Goal: Information Seeking & Learning: Learn about a topic

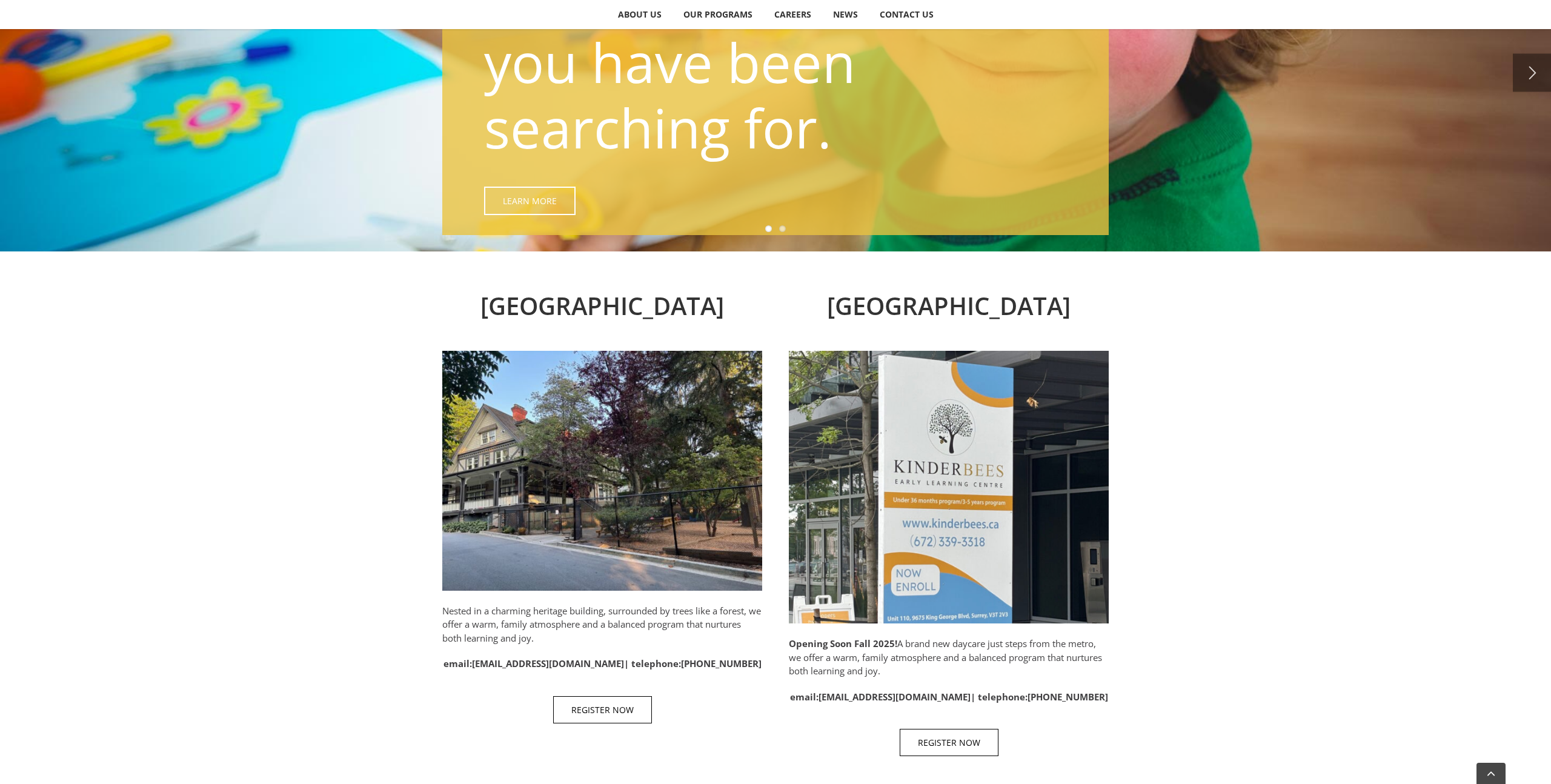
scroll to position [366, 0]
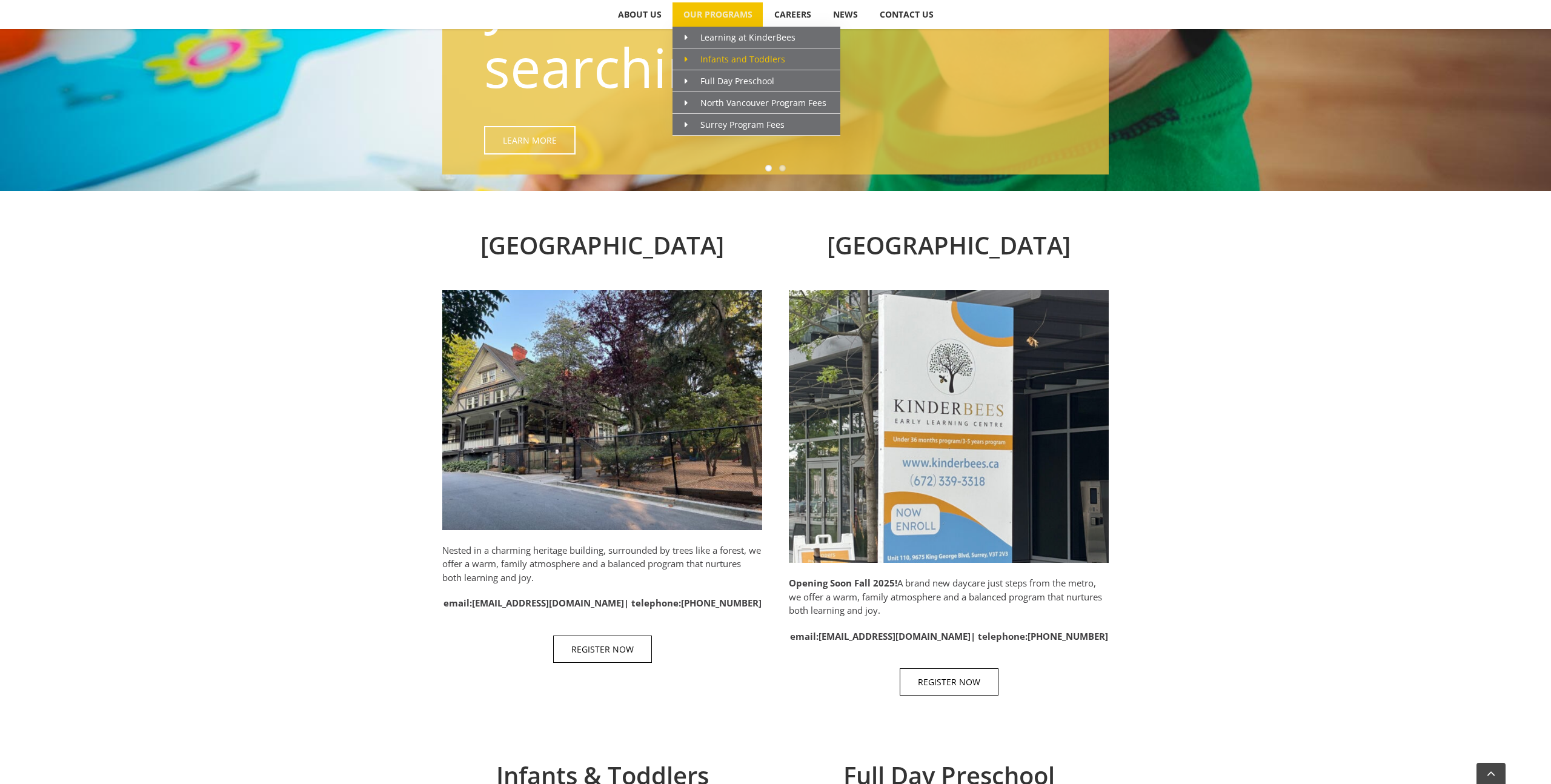
click at [687, 55] on icon "Main Menu" at bounding box center [686, 59] width 3 height 9
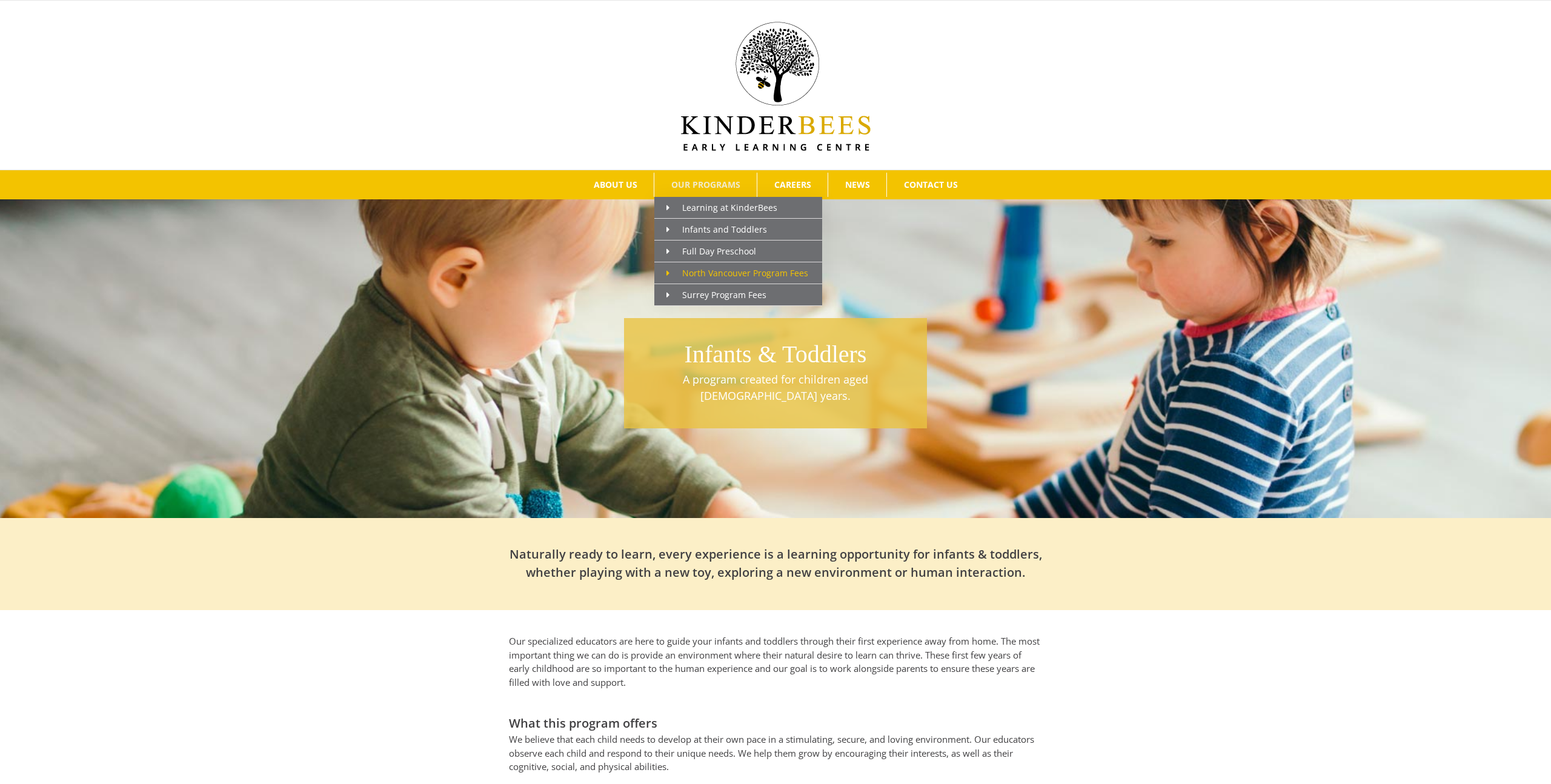
click at [711, 271] on span "North Vancouver Program Fees" at bounding box center [738, 273] width 142 height 12
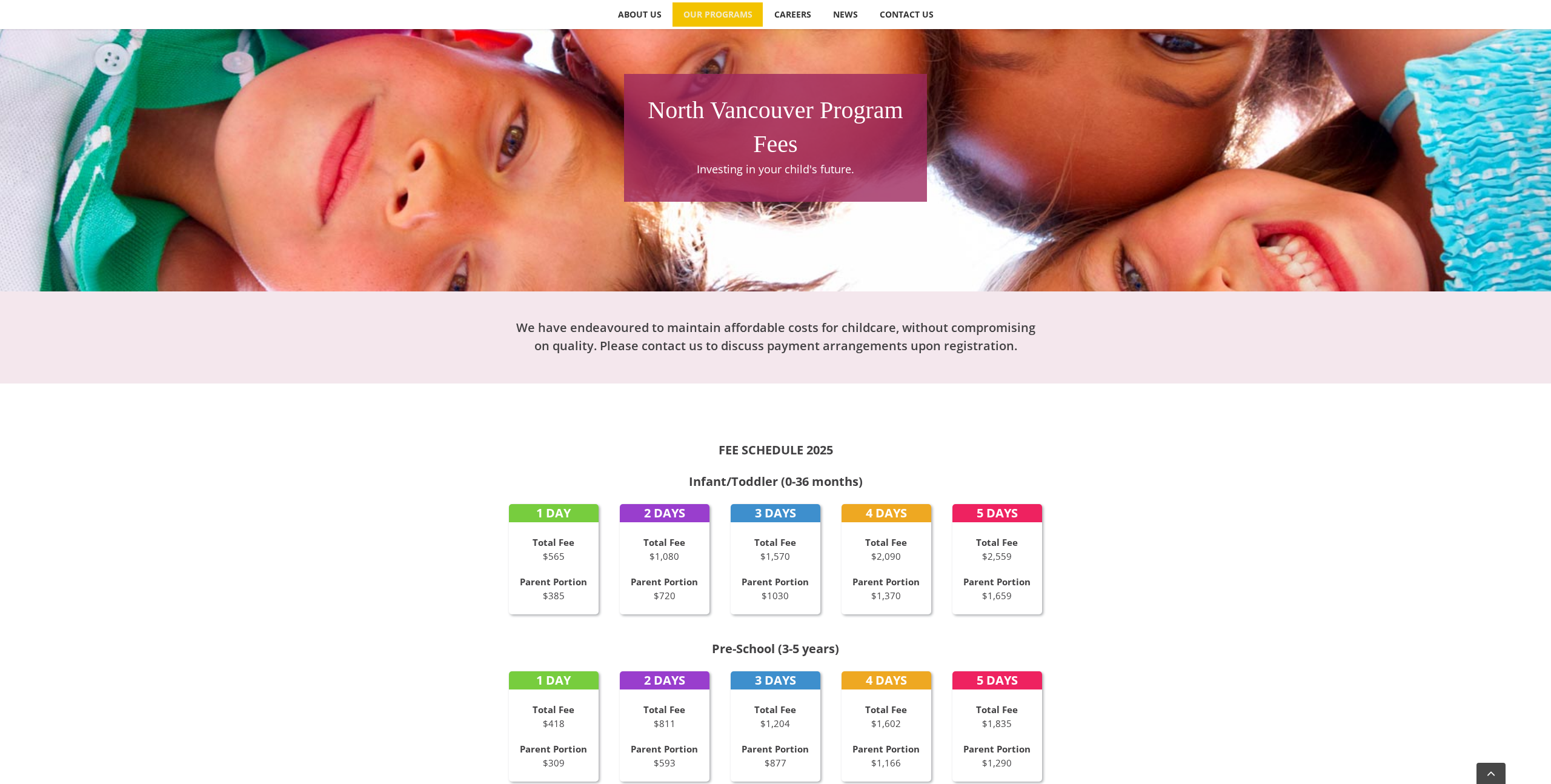
scroll to position [636, 0]
